Goal: Information Seeking & Learning: Learn about a topic

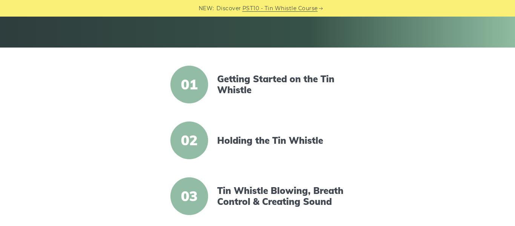
scroll to position [151, 0]
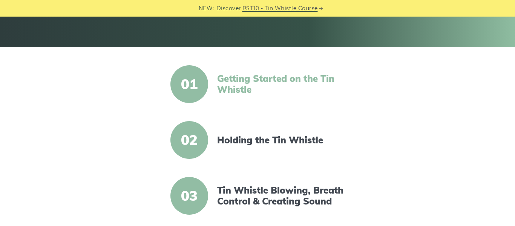
click at [221, 85] on link "Getting Started on the Tin Whistle" at bounding box center [282, 84] width 130 height 22
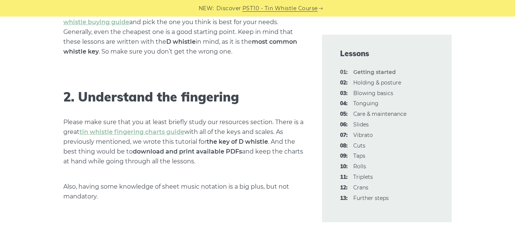
scroll to position [543, 0]
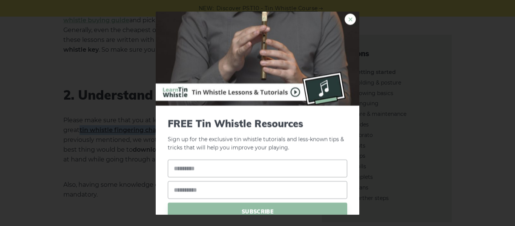
click at [353, 19] on link "×" at bounding box center [350, 19] width 11 height 11
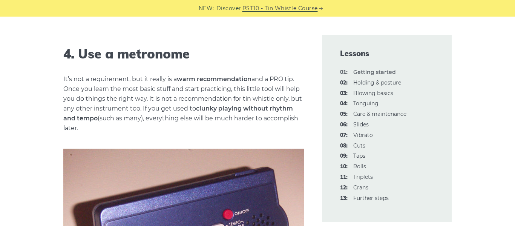
scroll to position [829, 0]
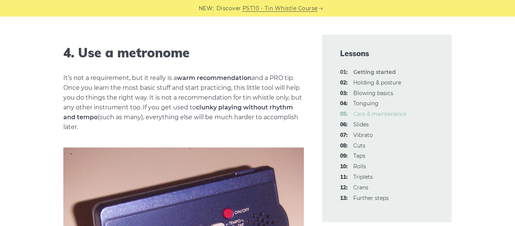
click at [397, 115] on link "05: Care & maintenance" at bounding box center [379, 113] width 53 height 7
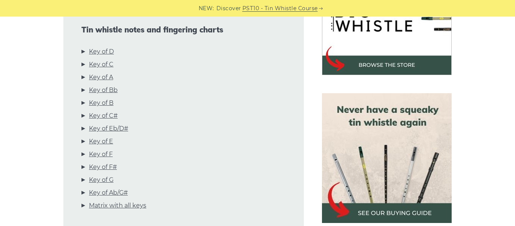
scroll to position [271, 0]
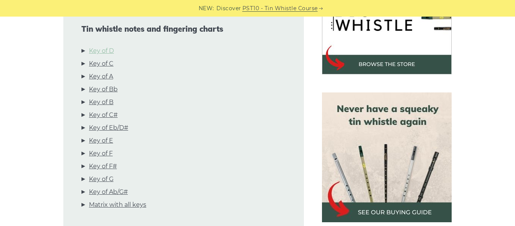
click at [110, 48] on link "Key of D" at bounding box center [101, 51] width 25 height 10
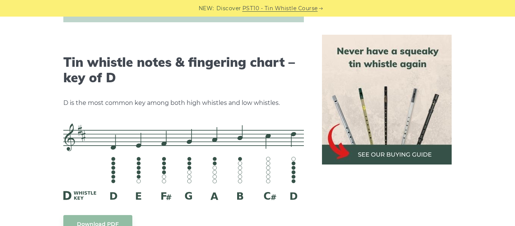
scroll to position [1175, 0]
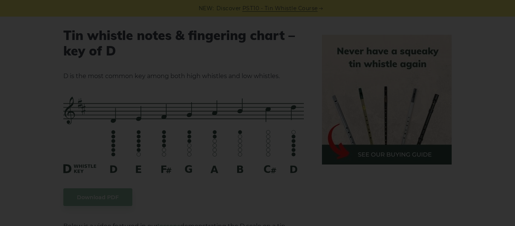
click at [506, 90] on div "×" at bounding box center [257, 113] width 515 height 226
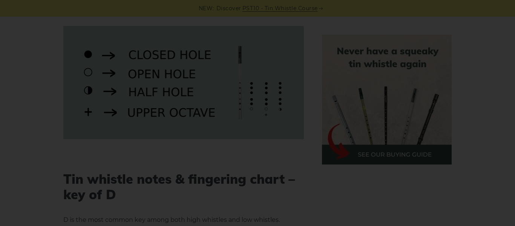
scroll to position [1023, 0]
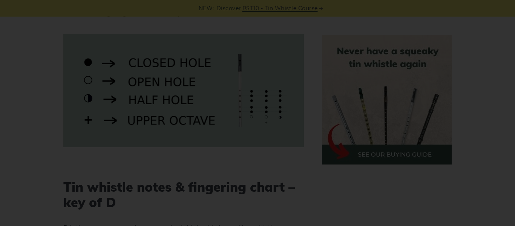
click at [421, 117] on div "×" at bounding box center [257, 113] width 515 height 226
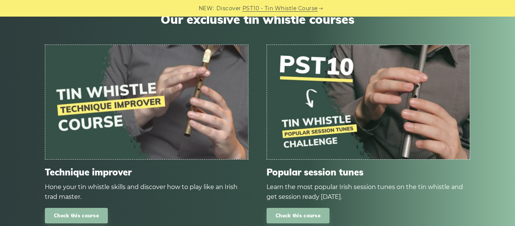
scroll to position [3620, 0]
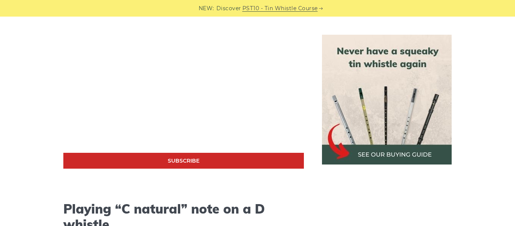
scroll to position [1414, 0]
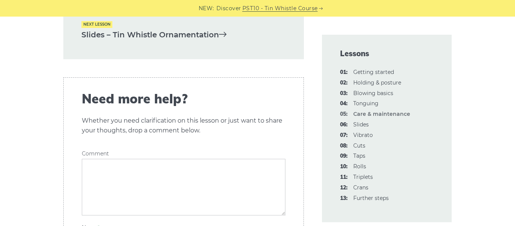
scroll to position [1237, 0]
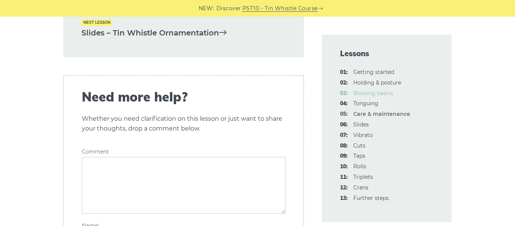
click at [361, 93] on link "03: Blowing basics" at bounding box center [373, 93] width 40 height 7
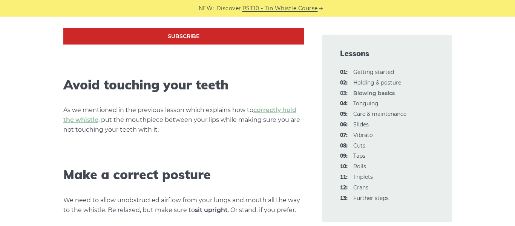
scroll to position [400, 0]
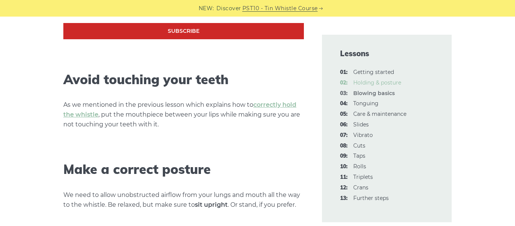
click at [364, 84] on link "02: Holding & posture" at bounding box center [377, 82] width 48 height 7
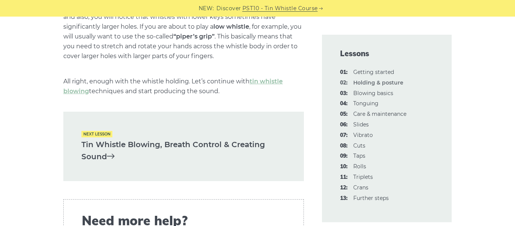
scroll to position [1081, 0]
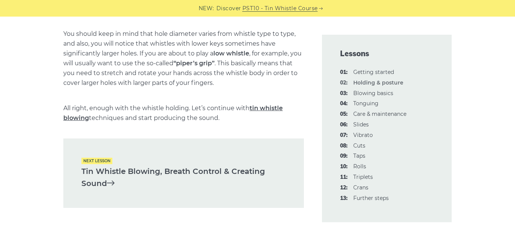
click at [263, 108] on link "tin whistle blowing" at bounding box center [172, 112] width 219 height 17
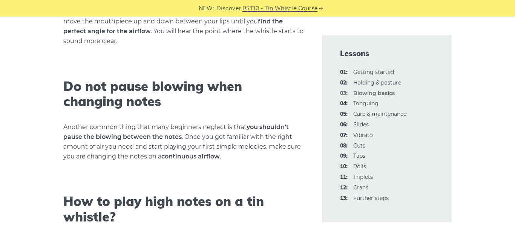
scroll to position [980, 0]
